Goal: Find specific page/section: Find specific page/section

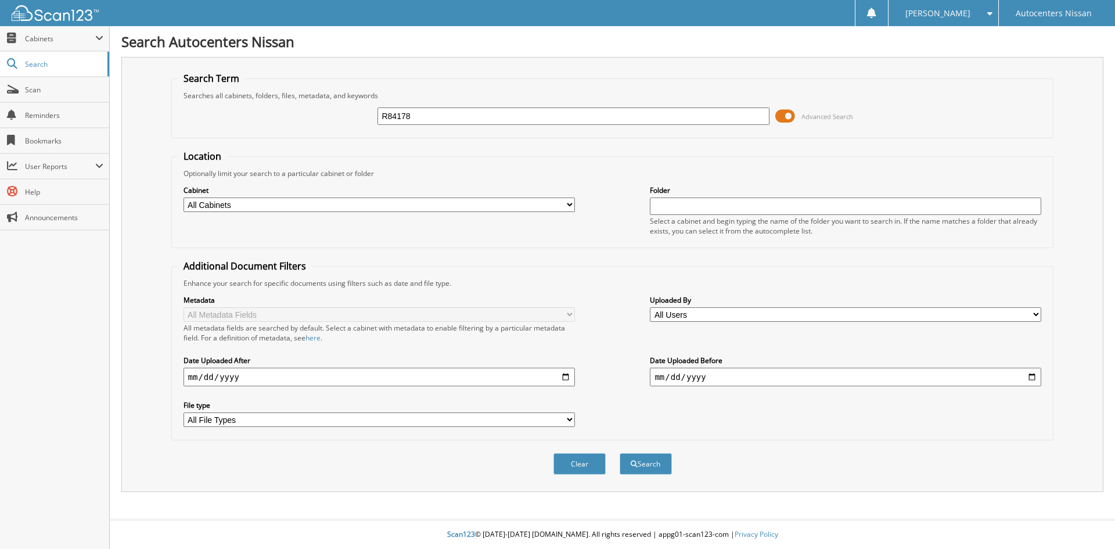
type input "R84178"
click at [619, 453] on button "Search" at bounding box center [645, 463] width 52 height 21
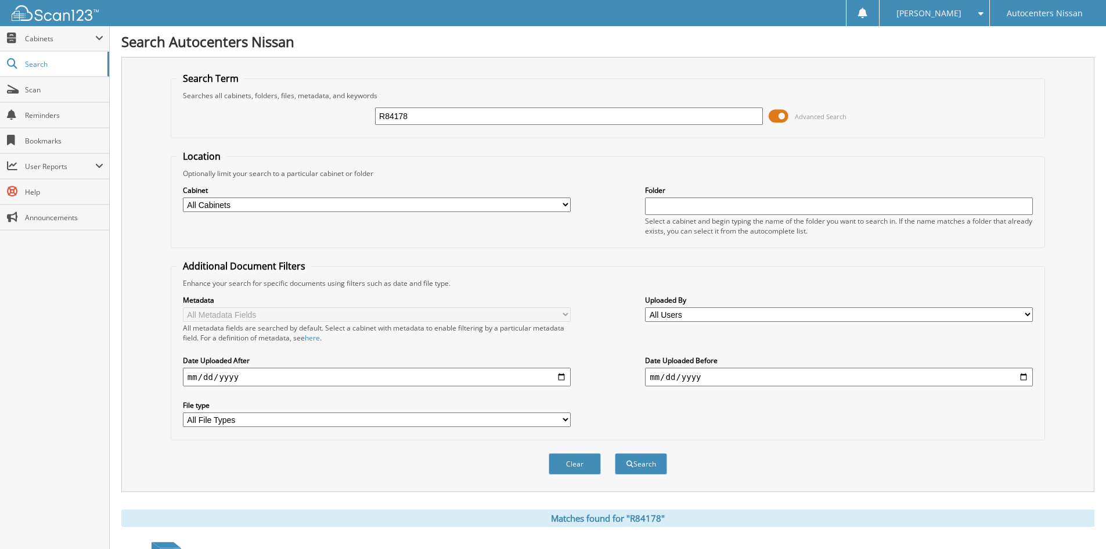
click at [777, 114] on span at bounding box center [779, 115] width 20 height 17
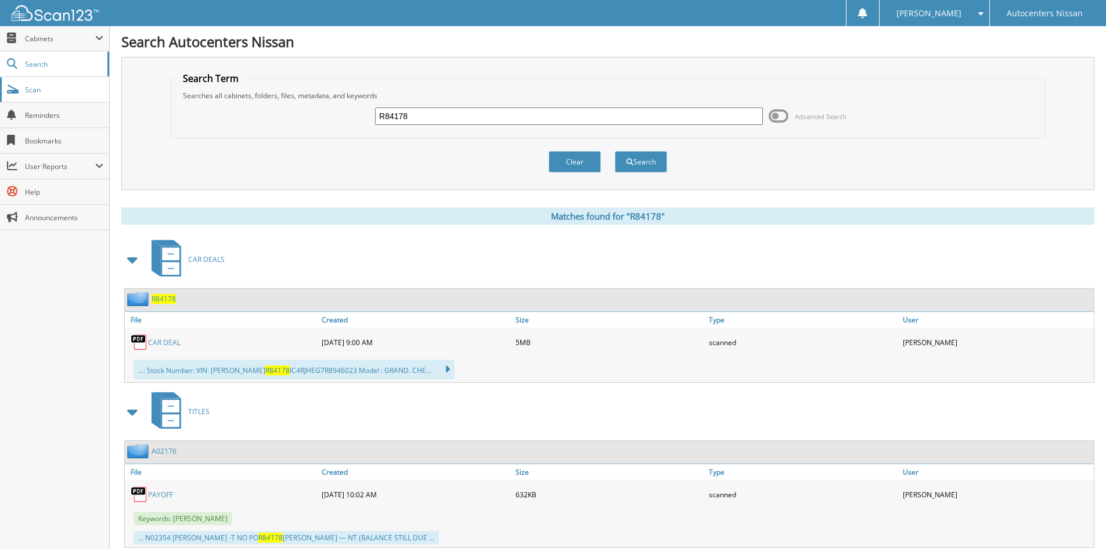
click at [42, 89] on span "Scan" at bounding box center [64, 90] width 78 height 10
